Goal: Task Accomplishment & Management: Manage account settings

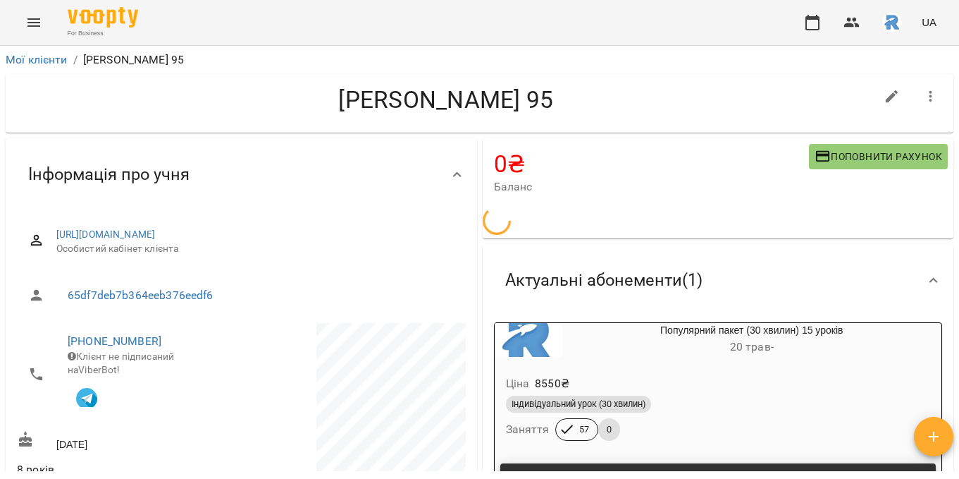
click at [40, 20] on icon "Menu" at bounding box center [33, 22] width 17 height 17
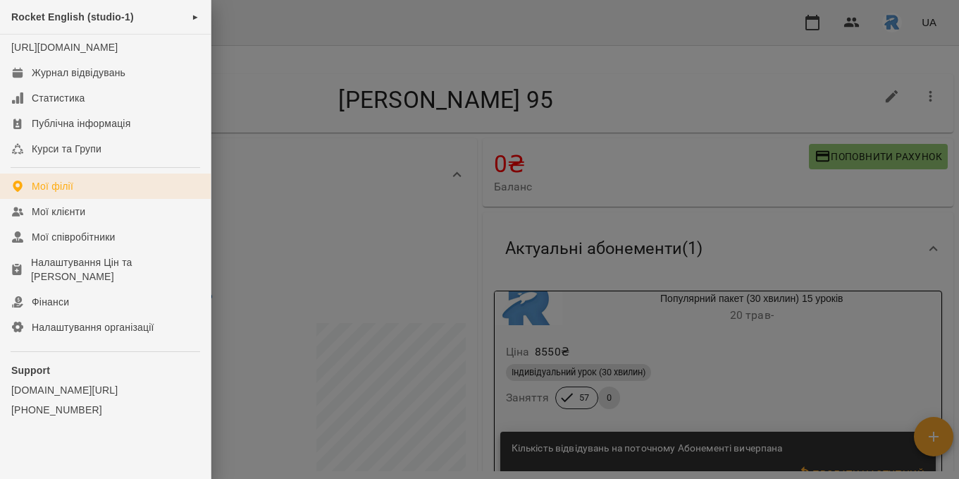
click at [66, 193] on div "Мої філії" at bounding box center [53, 186] width 42 height 14
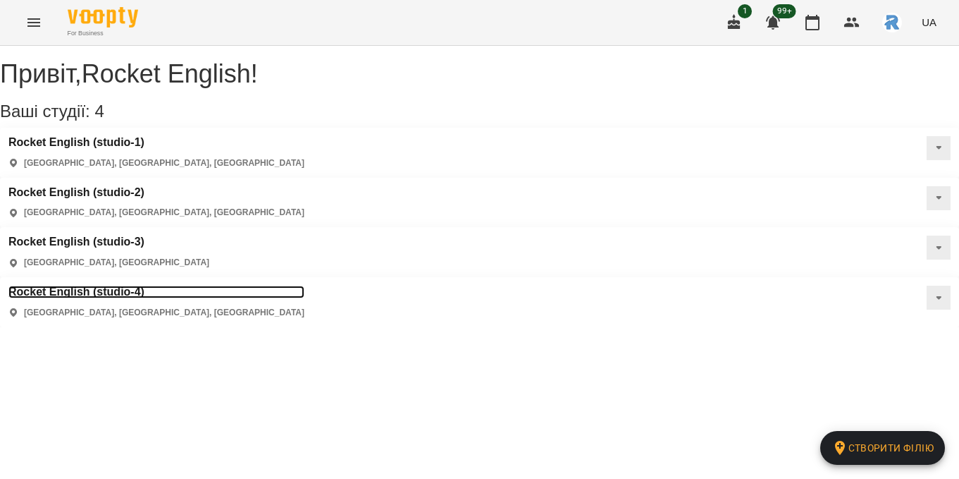
click at [111, 285] on h3 "Rocket English (studio-4)" at bounding box center [156, 291] width 296 height 13
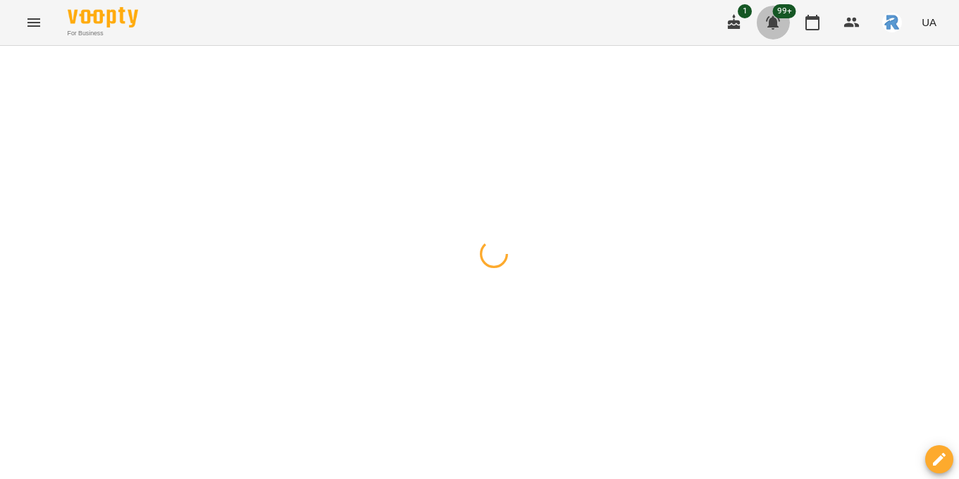
click at [772, 15] on icon "button" at bounding box center [773, 22] width 17 height 17
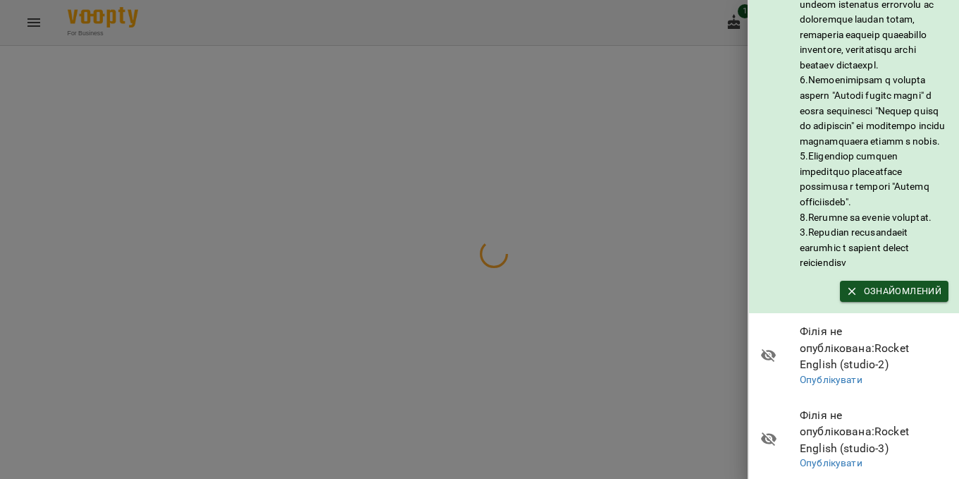
scroll to position [481, 0]
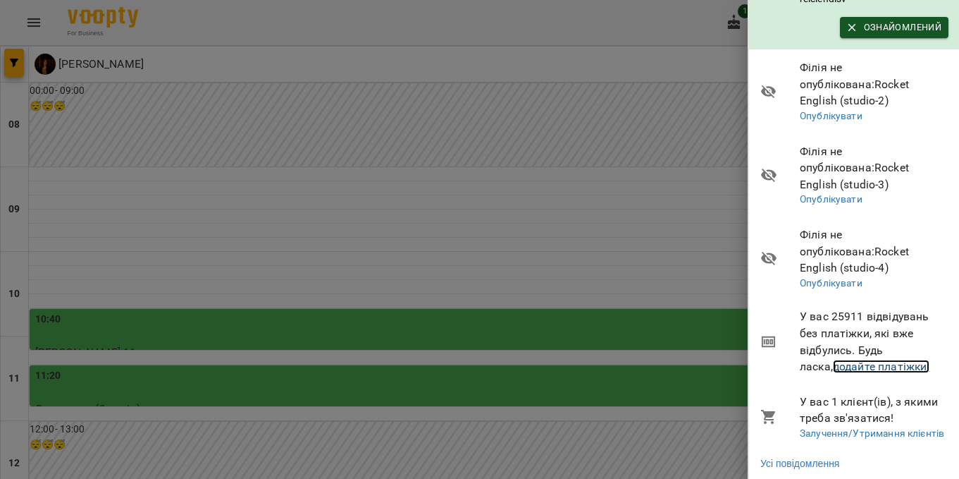
click at [858, 359] on link "додайте платіжки!" at bounding box center [881, 365] width 97 height 13
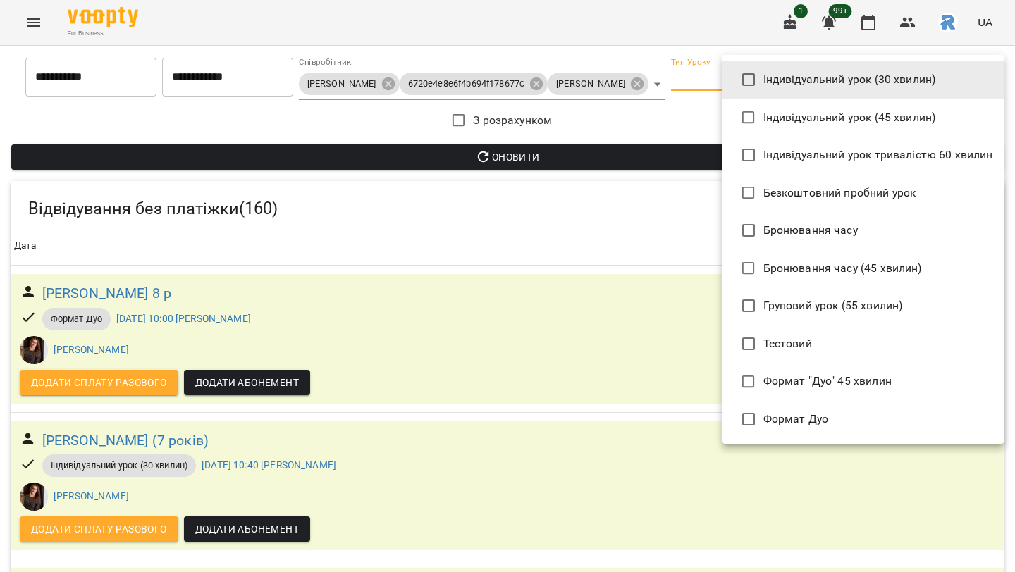
click at [295, 113] on div at bounding box center [507, 286] width 1015 height 572
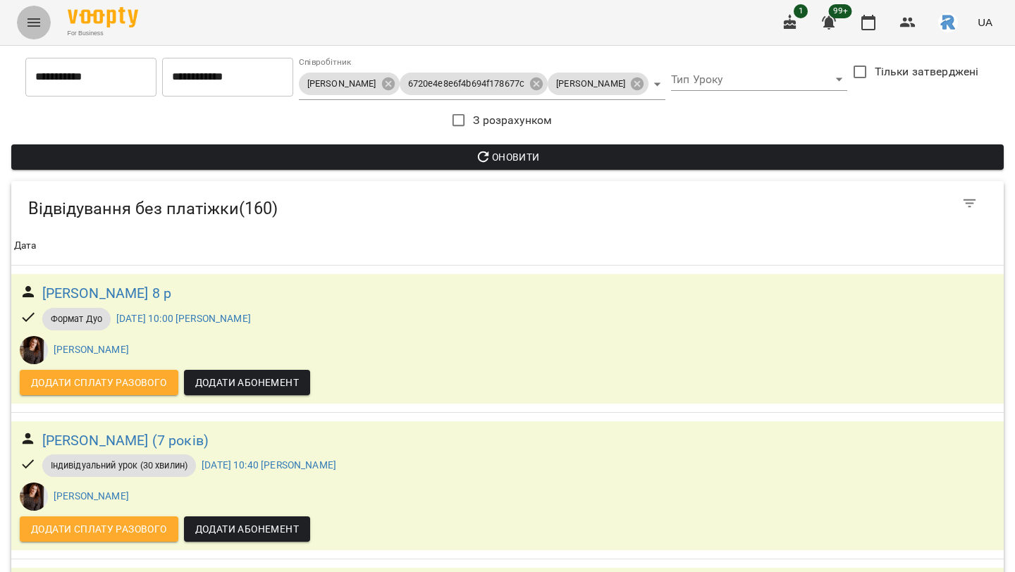
click at [29, 8] on button "Menu" at bounding box center [34, 23] width 34 height 34
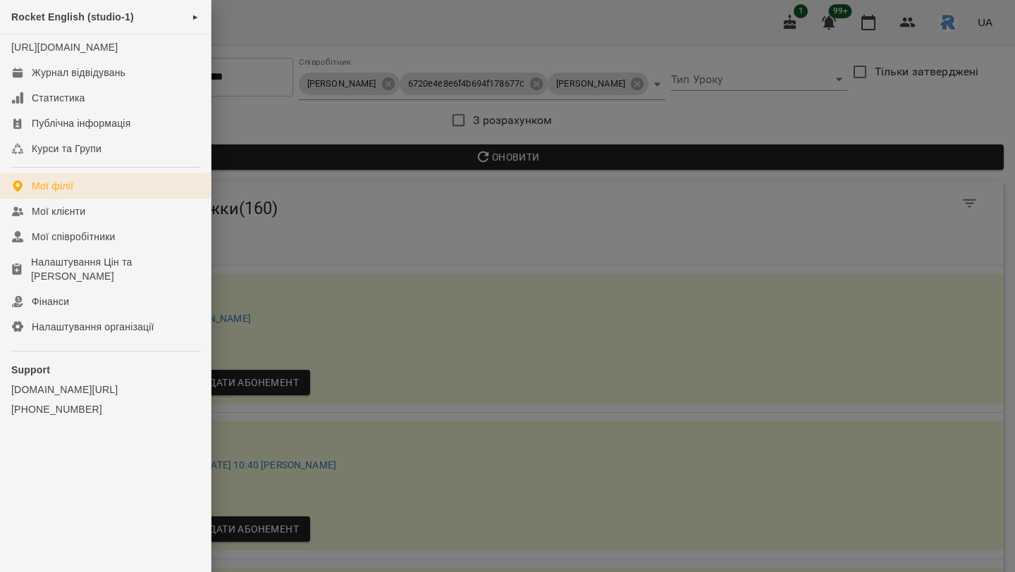
click at [67, 193] on div "Мої філії" at bounding box center [53, 186] width 42 height 14
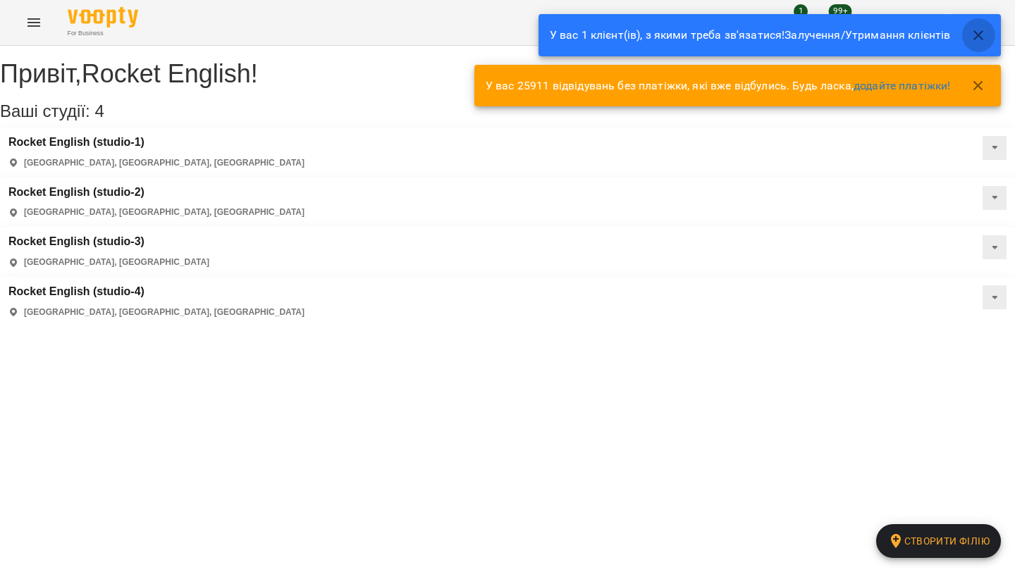
click at [983, 36] on icon "button" at bounding box center [978, 35] width 17 height 17
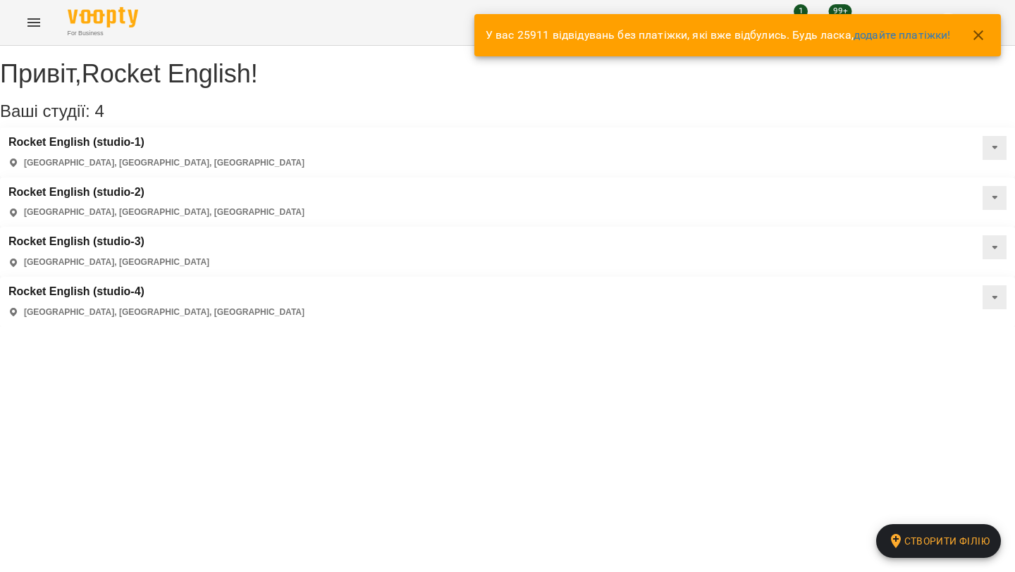
click at [968, 37] on button "button" at bounding box center [978, 35] width 34 height 34
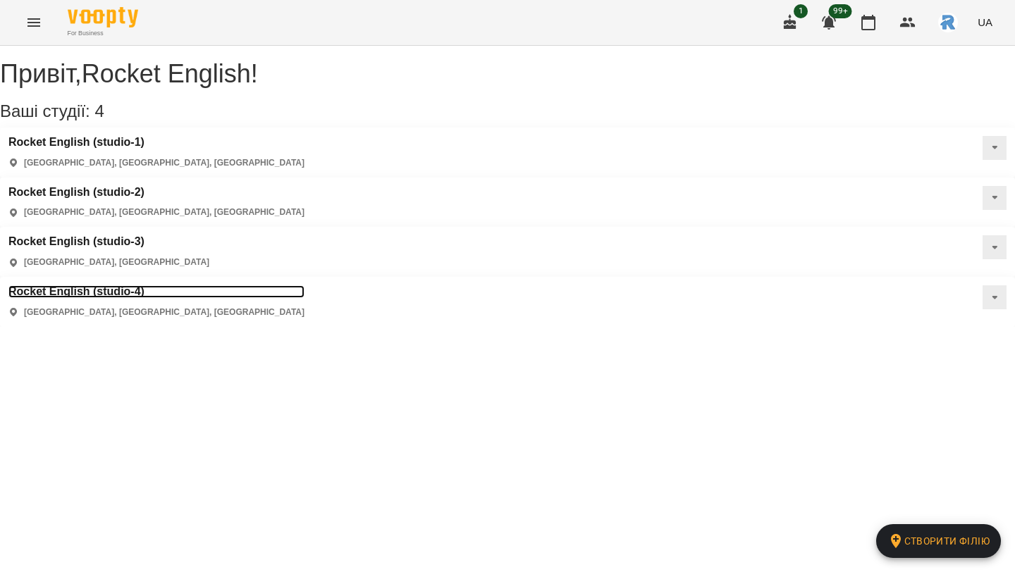
click at [90, 285] on h3 "Rocket English (studio-4)" at bounding box center [156, 291] width 296 height 13
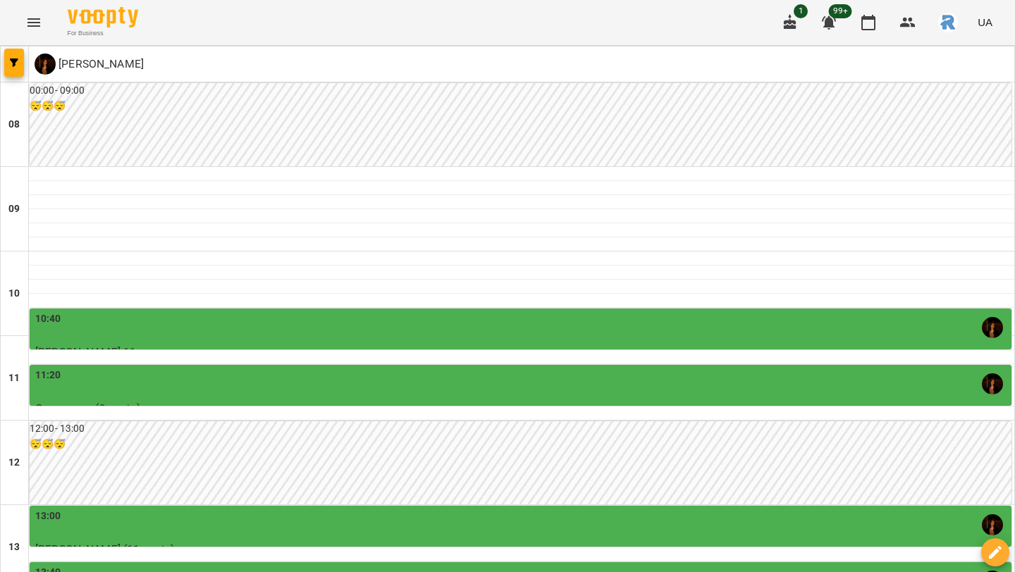
scroll to position [268, 0]
click at [20, 63] on span "button" at bounding box center [14, 62] width 20 height 8
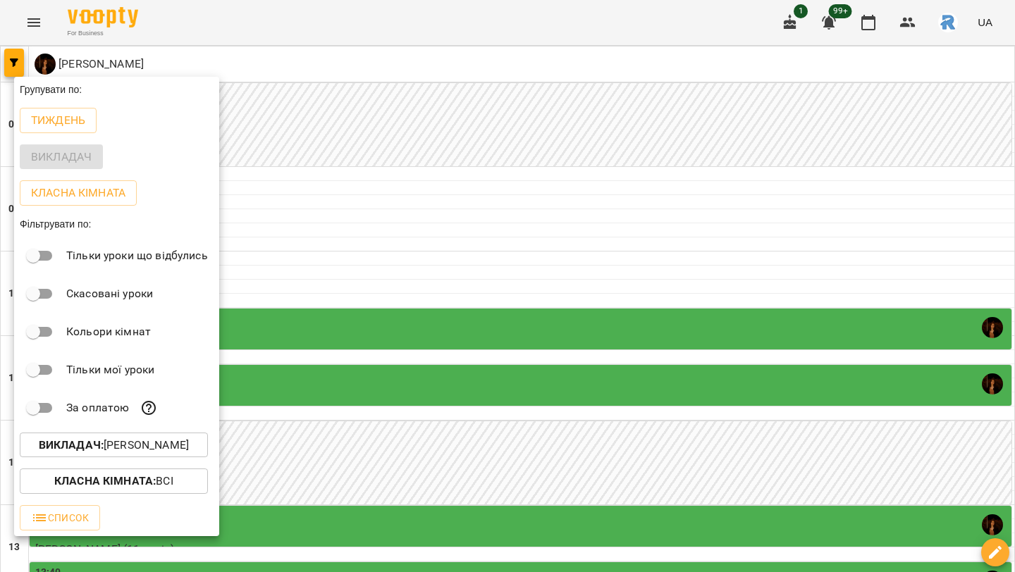
click at [170, 442] on p "Викладач : [PERSON_NAME]" at bounding box center [114, 445] width 150 height 17
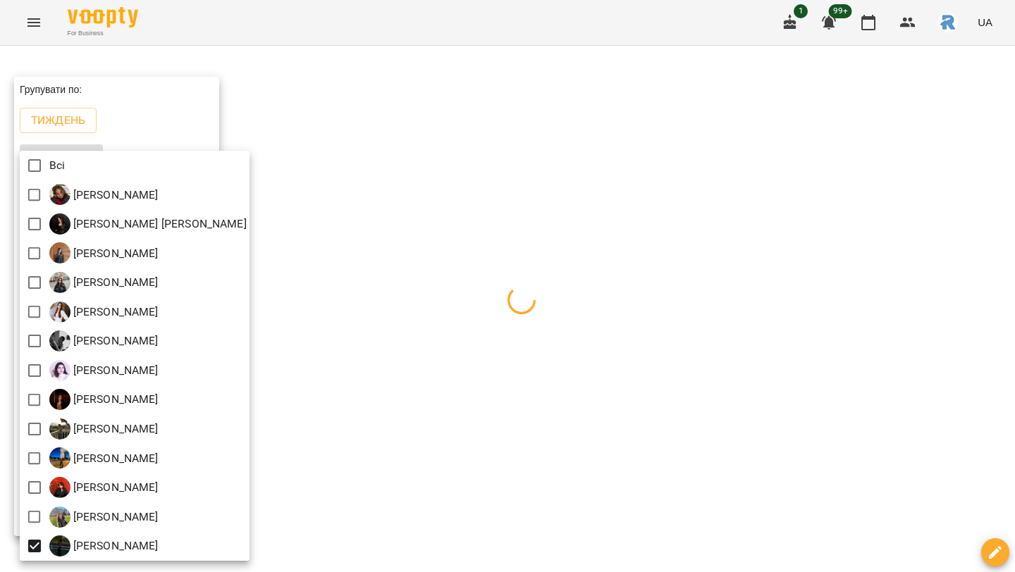
click at [653, 314] on div at bounding box center [507, 286] width 1015 height 572
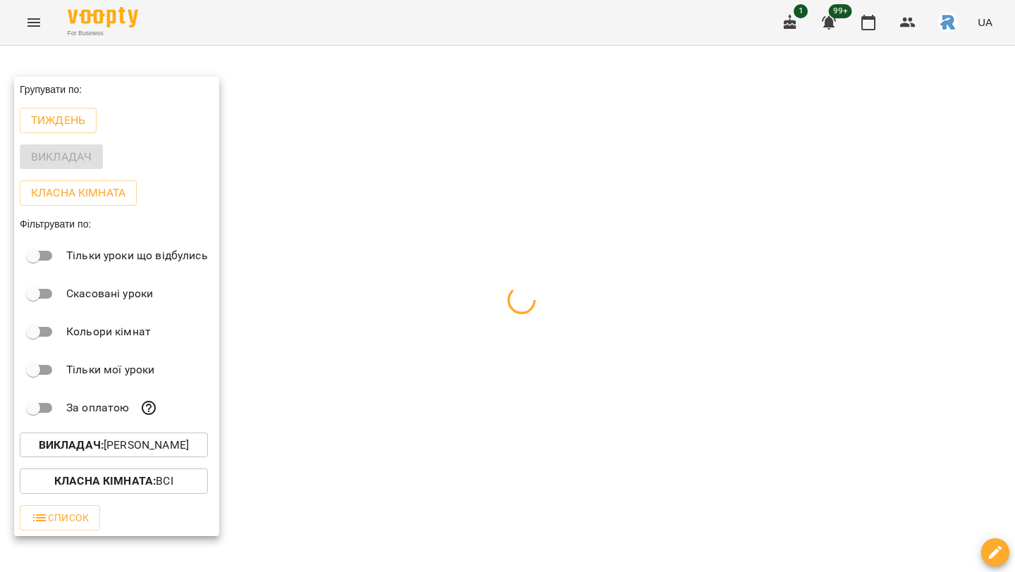
click at [653, 314] on div at bounding box center [507, 286] width 1015 height 572
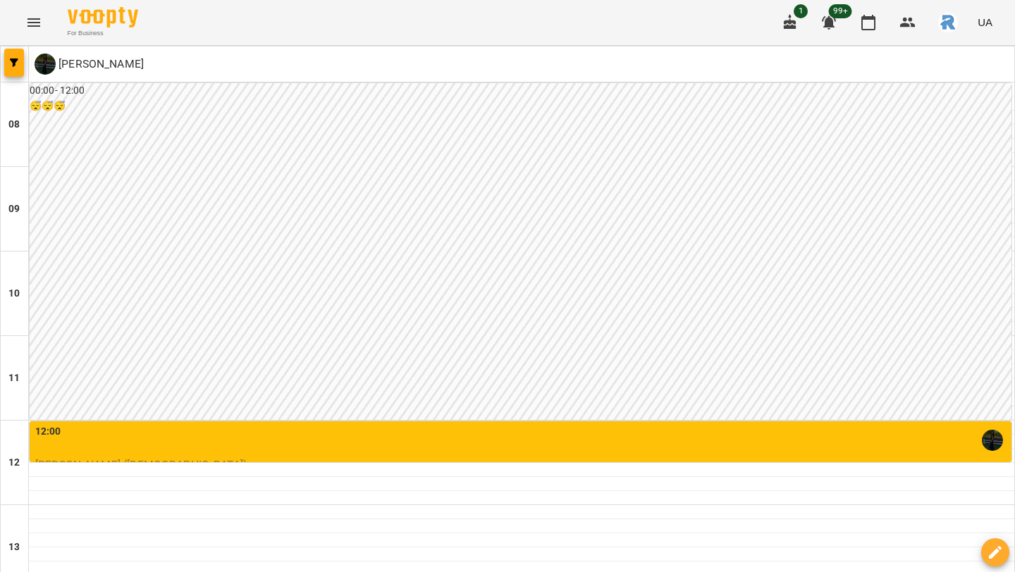
scroll to position [292, 0]
click at [125, 424] on div "12:00" at bounding box center [521, 440] width 973 height 32
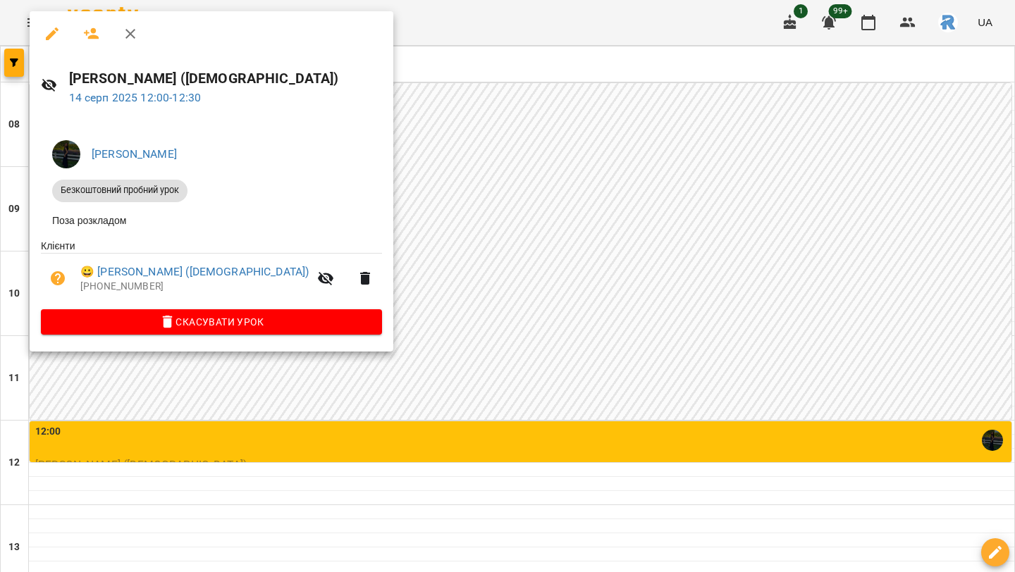
click at [554, 117] on div at bounding box center [507, 286] width 1015 height 572
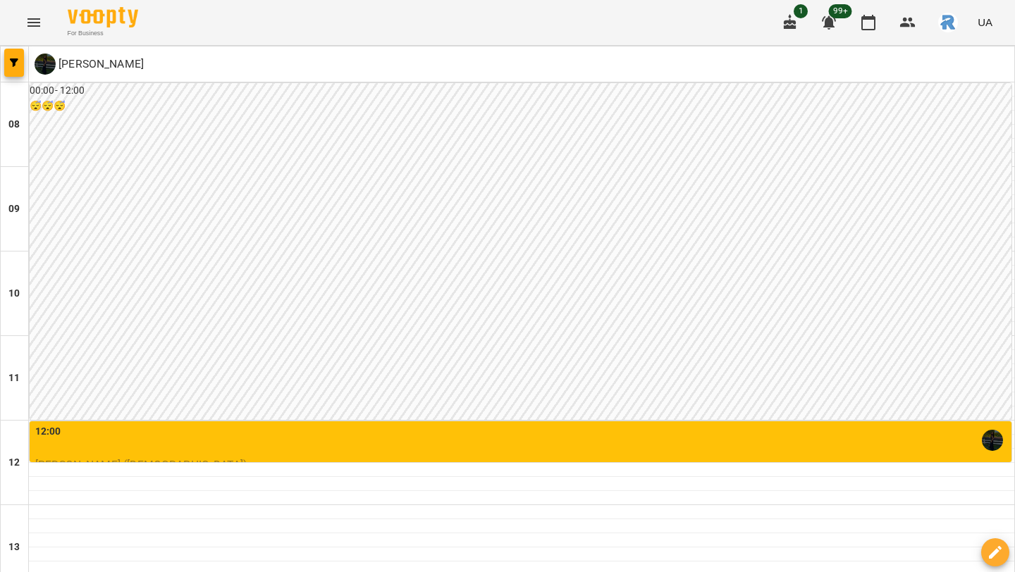
scroll to position [326, 0]
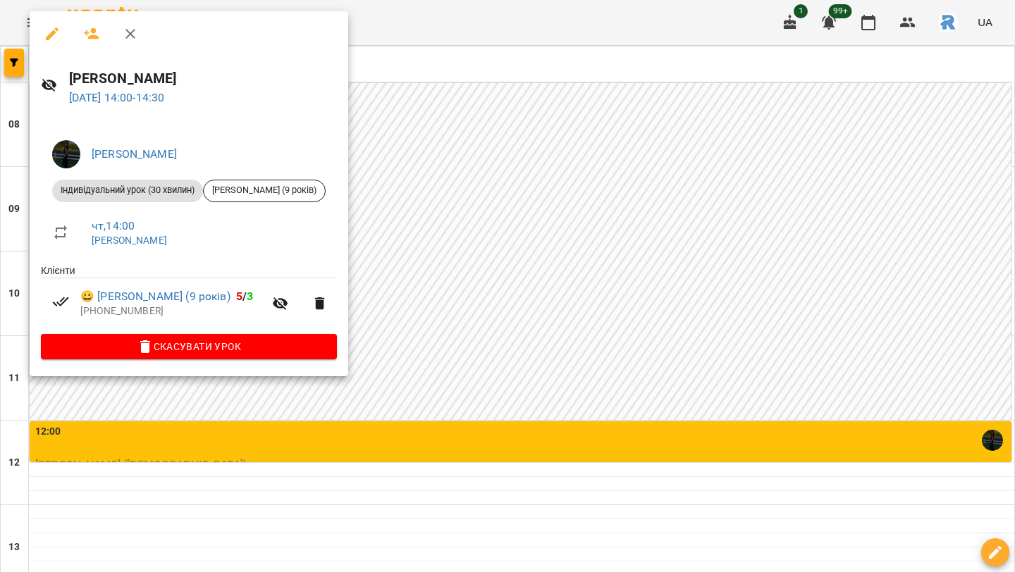
click at [474, 198] on div at bounding box center [507, 286] width 1015 height 572
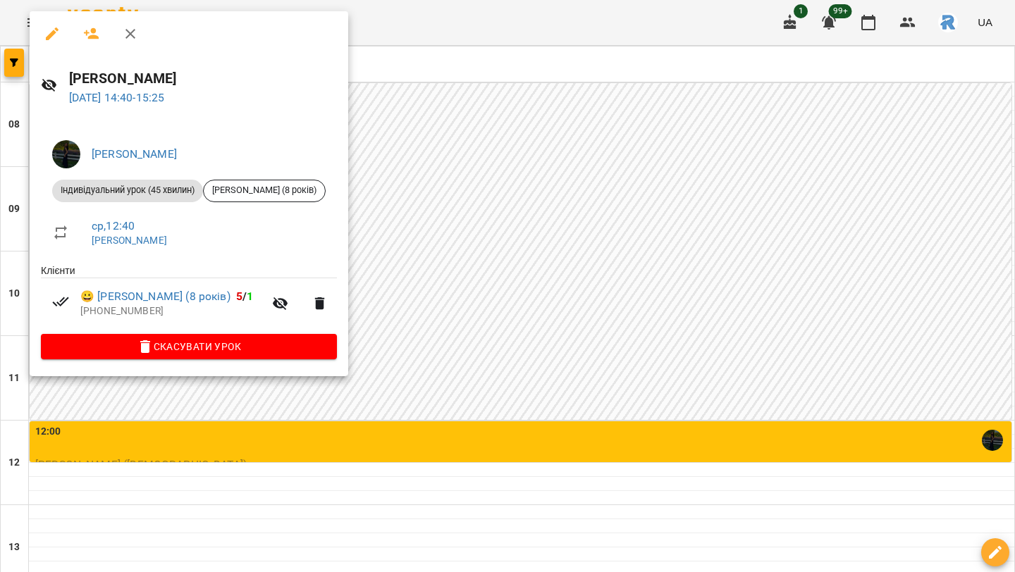
click at [551, 108] on div at bounding box center [507, 286] width 1015 height 572
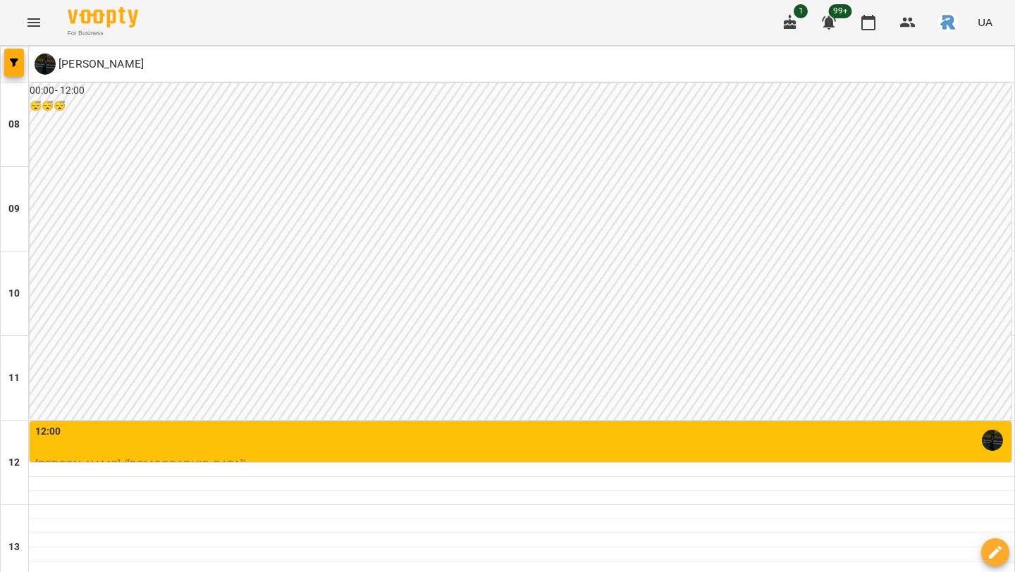
click at [941, 20] on img "button" at bounding box center [948, 23] width 20 height 20
click at [154, 63] on div at bounding box center [507, 286] width 1015 height 572
click at [144, 63] on p "[PERSON_NAME]" at bounding box center [100, 64] width 88 height 17
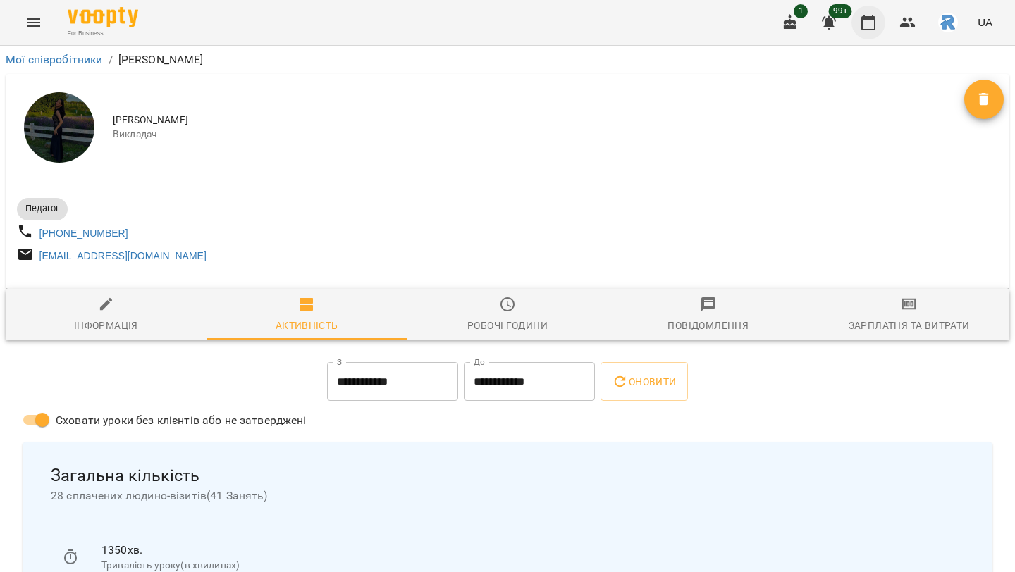
click at [872, 18] on icon "button" at bounding box center [868, 23] width 14 height 16
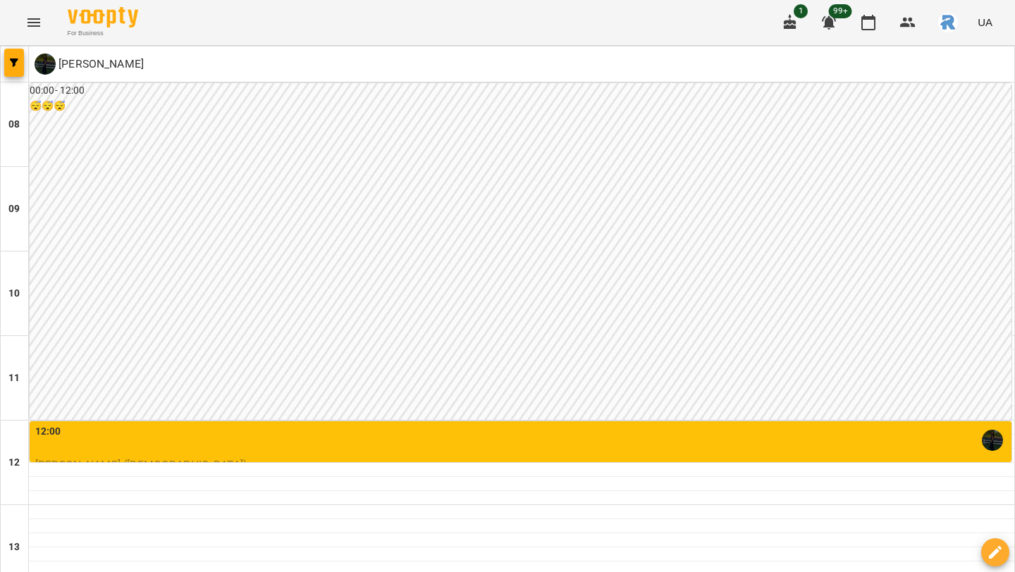
scroll to position [512, 0]
